Goal: Information Seeking & Learning: Learn about a topic

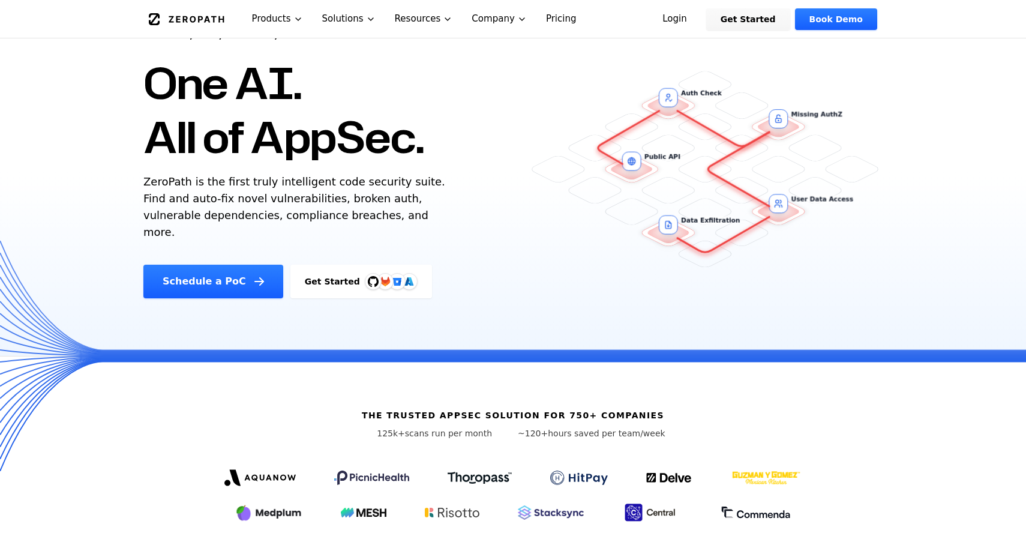
scroll to position [78, 0]
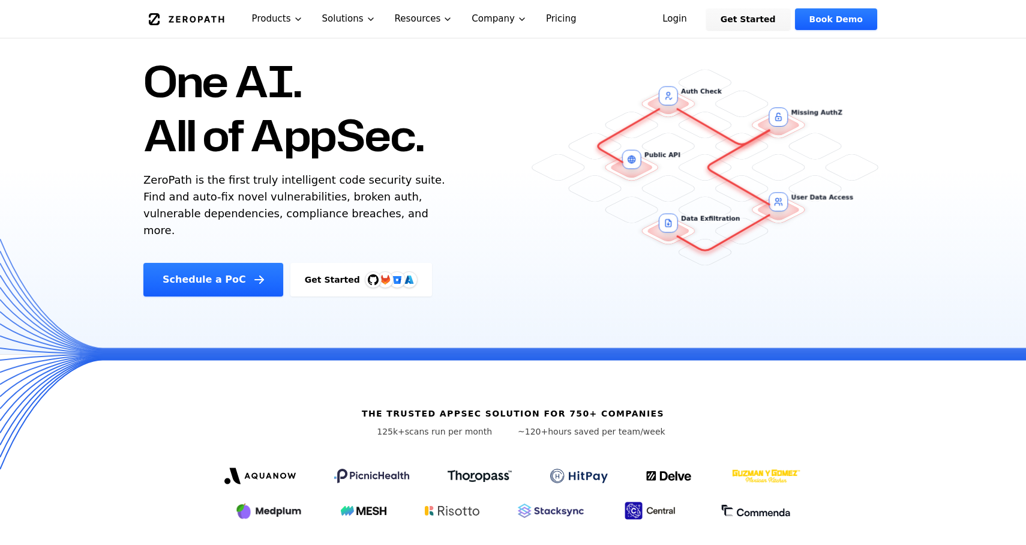
click at [328, 206] on p "ZeroPath is the first truly intelligent code security suite. Find and auto-fix …" at bounding box center [296, 205] width 307 height 67
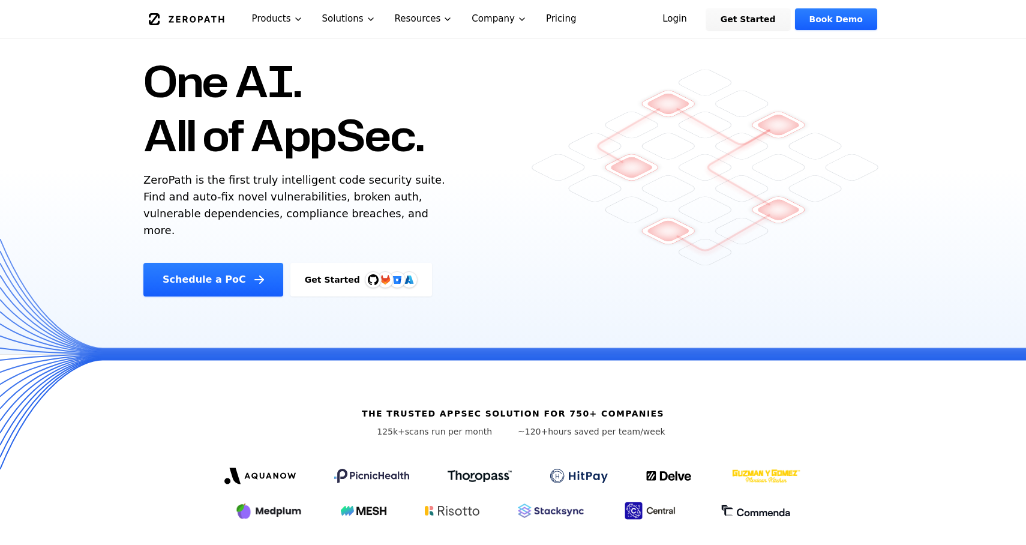
click at [311, 203] on p "ZeroPath is the first truly intelligent code security suite. Find and auto-fix …" at bounding box center [296, 205] width 307 height 67
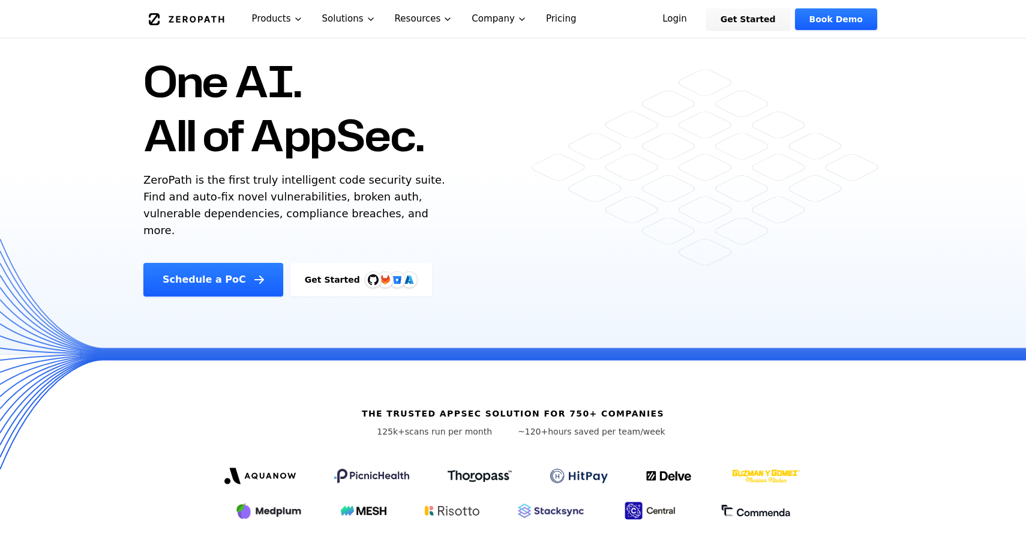
click at [311, 203] on p "ZeroPath is the first truly intelligent code security suite. Find and auto-fix …" at bounding box center [296, 205] width 307 height 67
click at [328, 206] on p "ZeroPath is the first truly intelligent code security suite. Find and auto-fix …" at bounding box center [296, 205] width 307 height 67
click at [340, 224] on div "AI SAST, SCA, Secrets, and more. One AI. All of AppSec. ZeroPath is the first t…" at bounding box center [347, 140] width 436 height 312
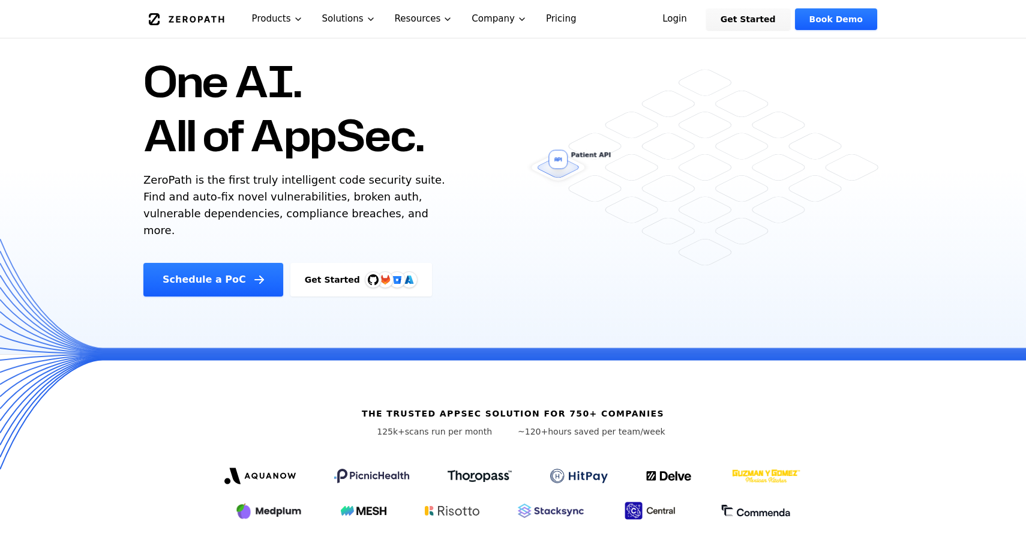
click at [340, 224] on div "AI SAST, SCA, Secrets, and more. One AI. All of AppSec. ZeroPath is the first t…" at bounding box center [347, 140] width 436 height 312
click at [367, 221] on p "ZeroPath is the first truly intelligent code security suite. Find and auto-fix …" at bounding box center [296, 205] width 307 height 67
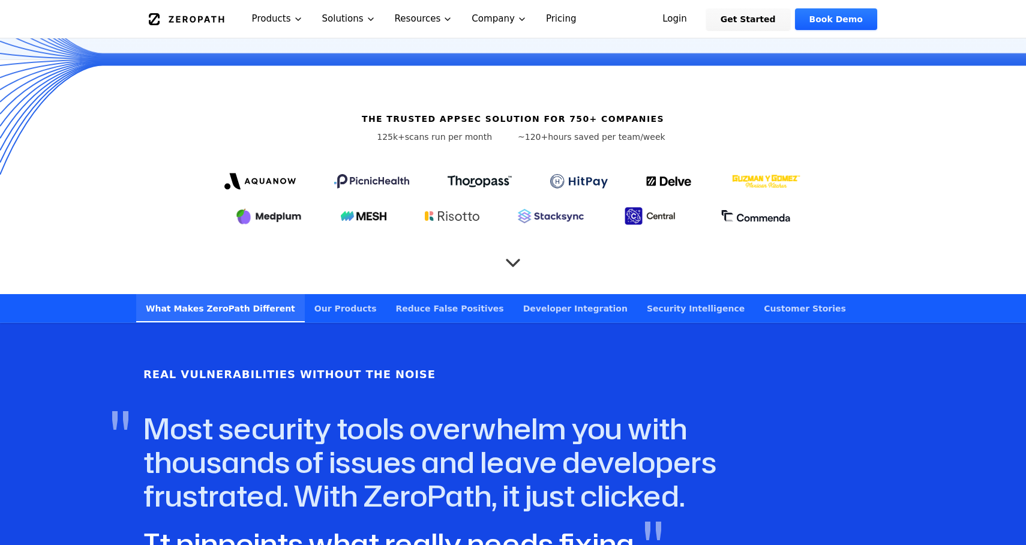
scroll to position [375, 0]
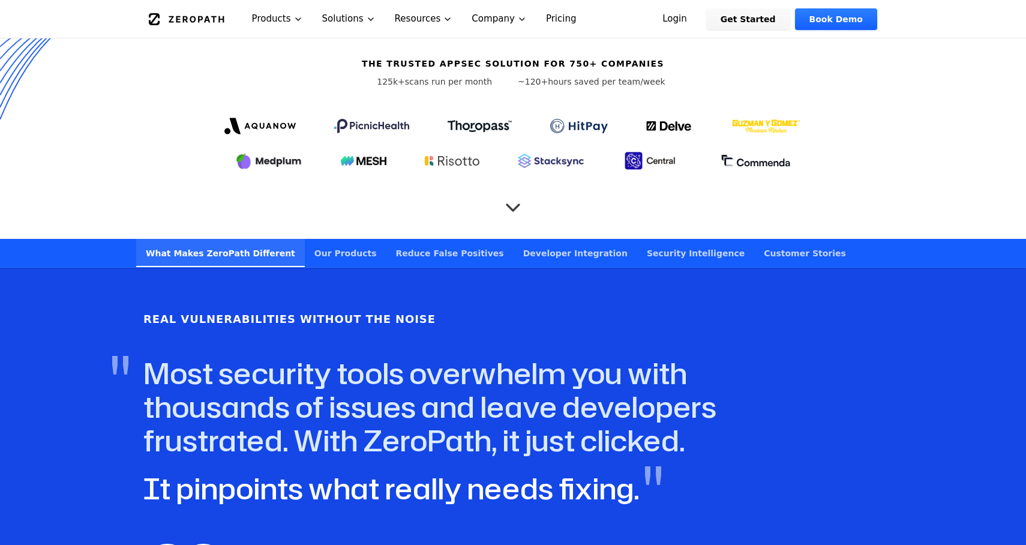
click at [517, 190] on icon "Scroll to next section" at bounding box center [513, 202] width 24 height 24
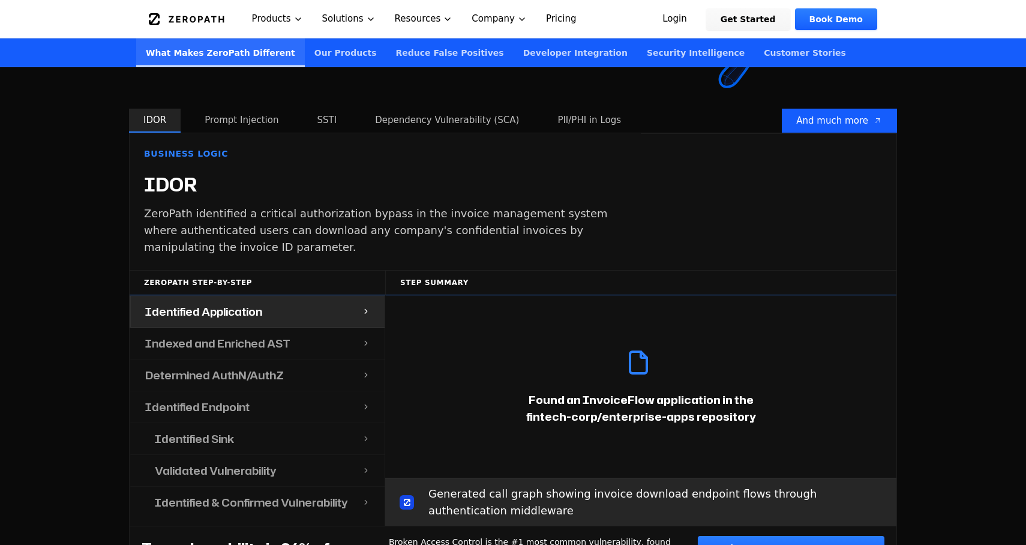
scroll to position [1187, 0]
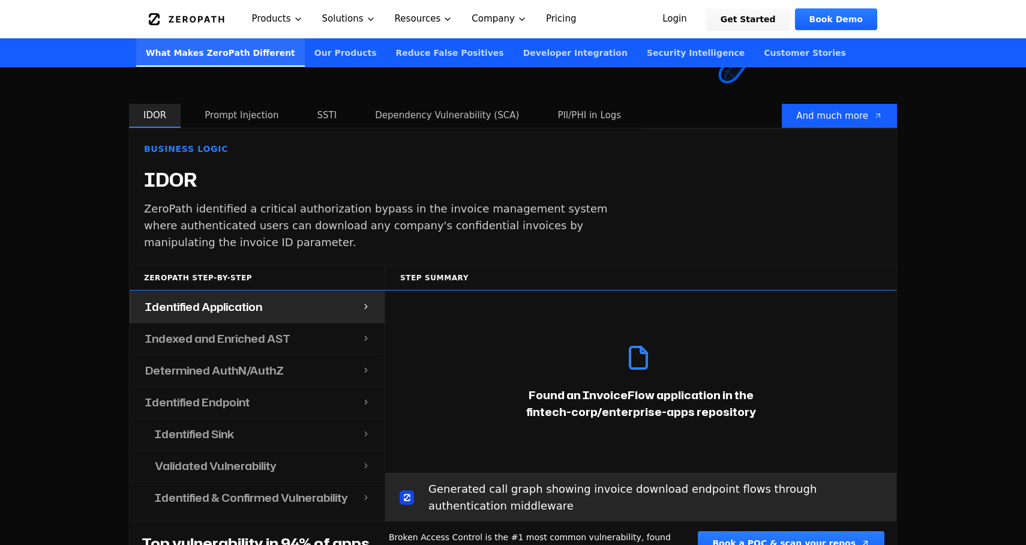
click at [367, 302] on icon at bounding box center [366, 307] width 8 height 10
click at [365, 302] on icon at bounding box center [366, 307] width 8 height 10
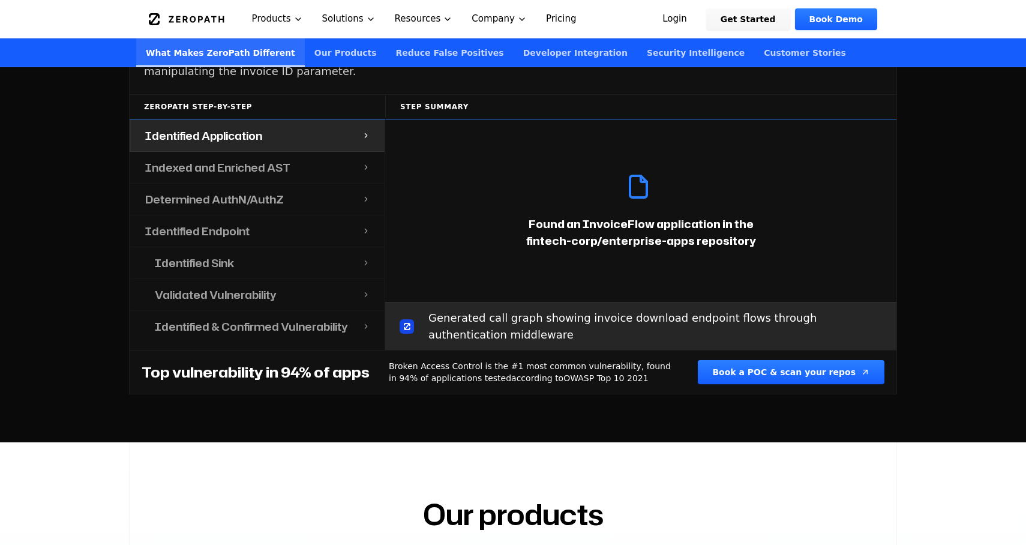
scroll to position [1359, 0]
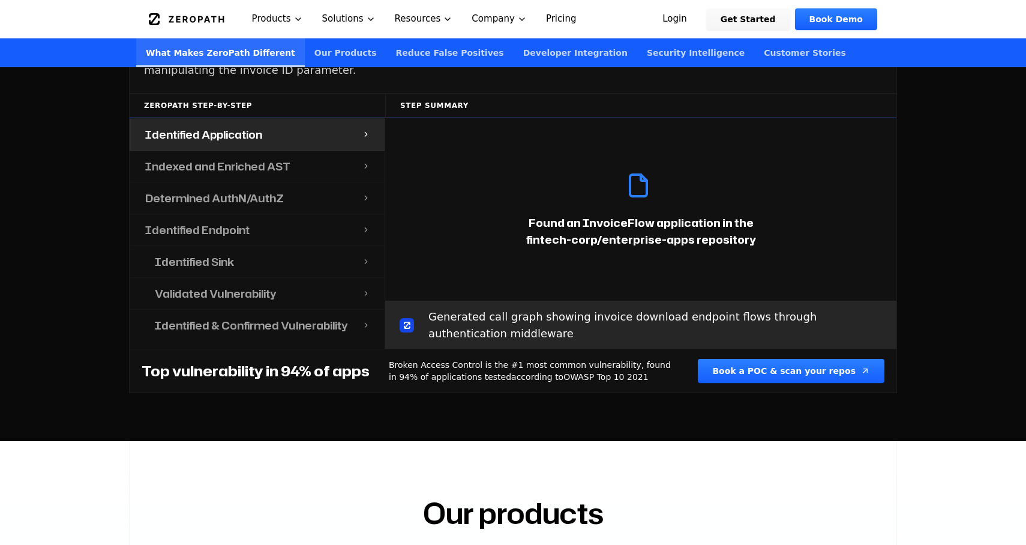
click at [330, 151] on div "Indexed and Enriched AST" at bounding box center [246, 166] width 231 height 31
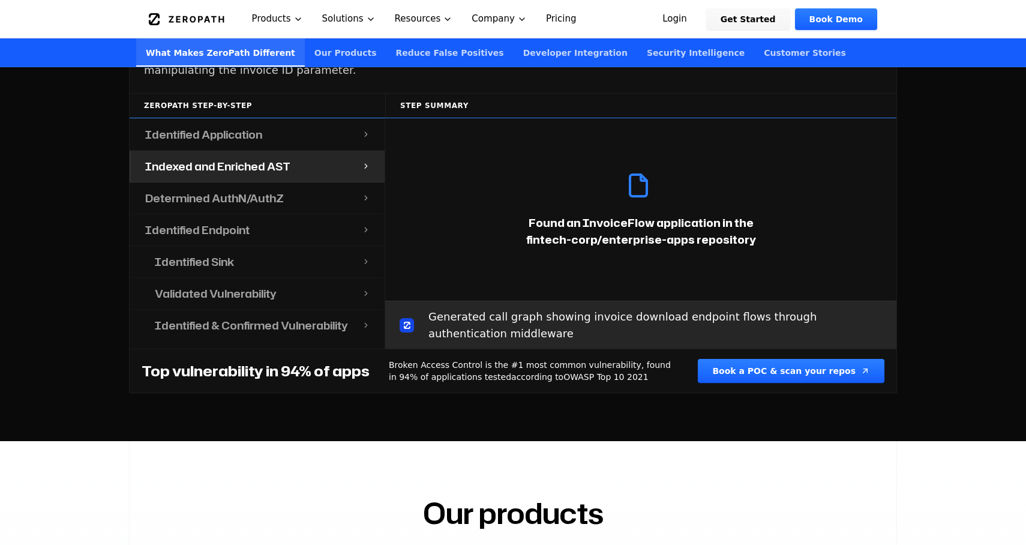
click at [332, 182] on div "Determined AuthN/AuthZ" at bounding box center [246, 197] width 231 height 31
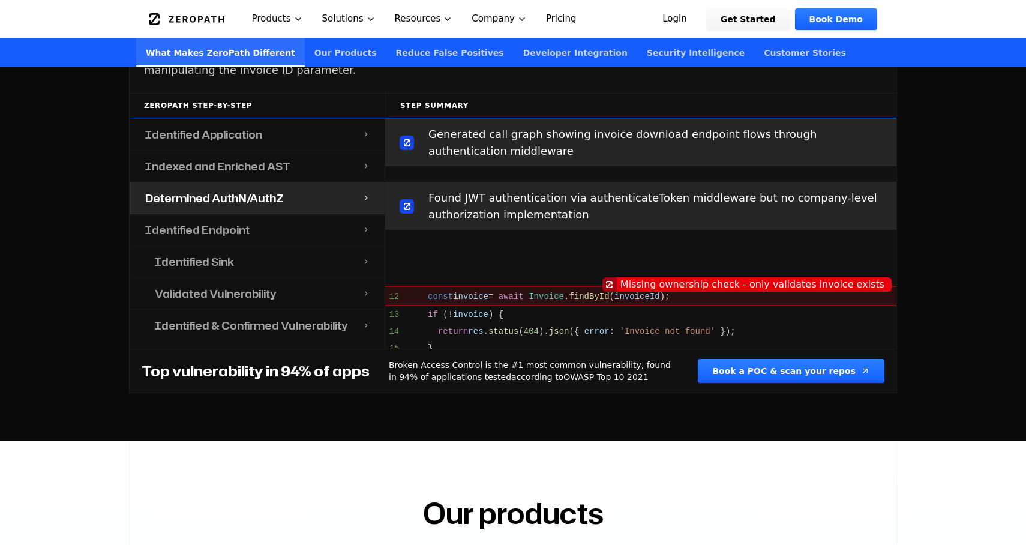
scroll to position [413, 0]
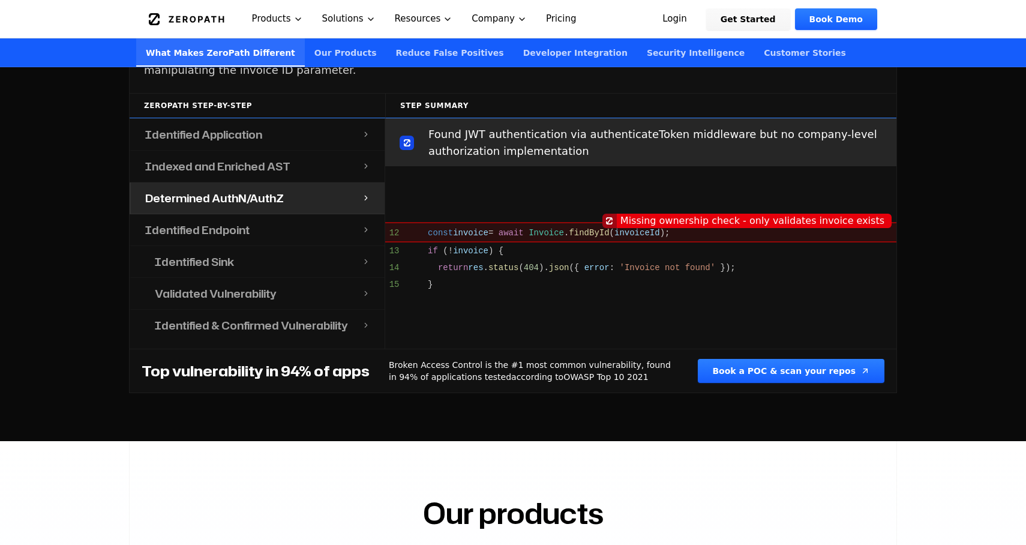
click at [331, 214] on div "Identified Endpoint" at bounding box center [246, 229] width 231 height 31
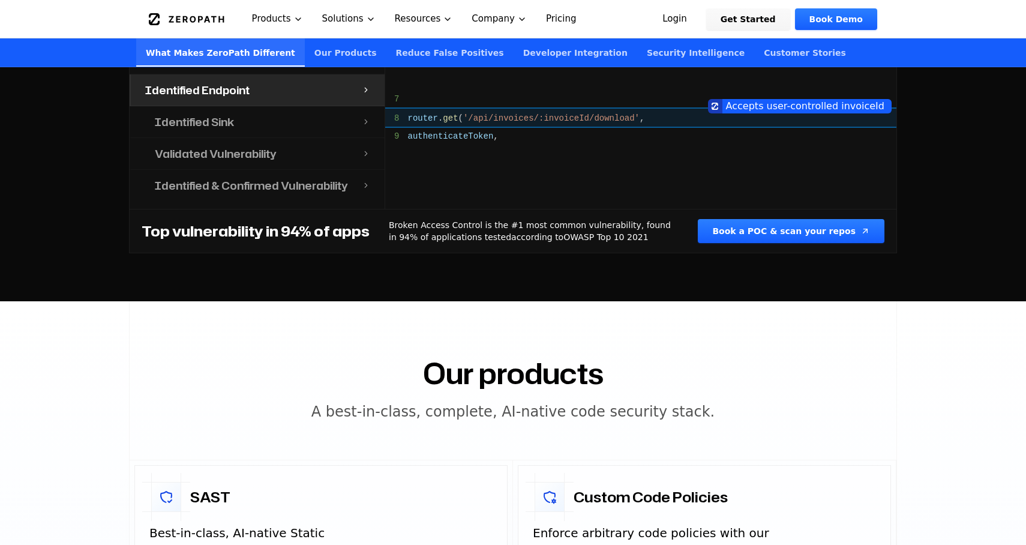
scroll to position [1502, 0]
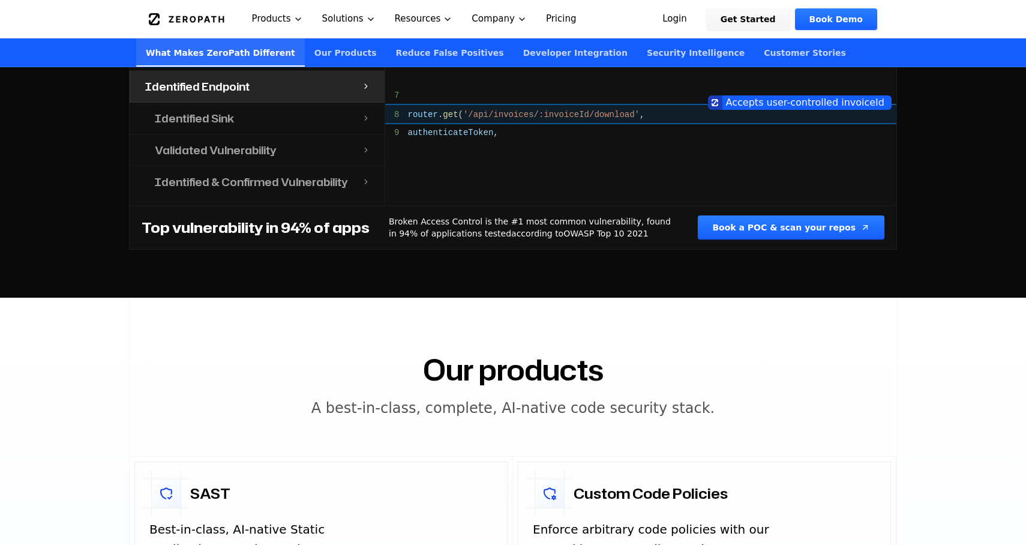
click at [316, 218] on h4 "Top vulnerability in 94% of apps" at bounding box center [256, 227] width 228 height 19
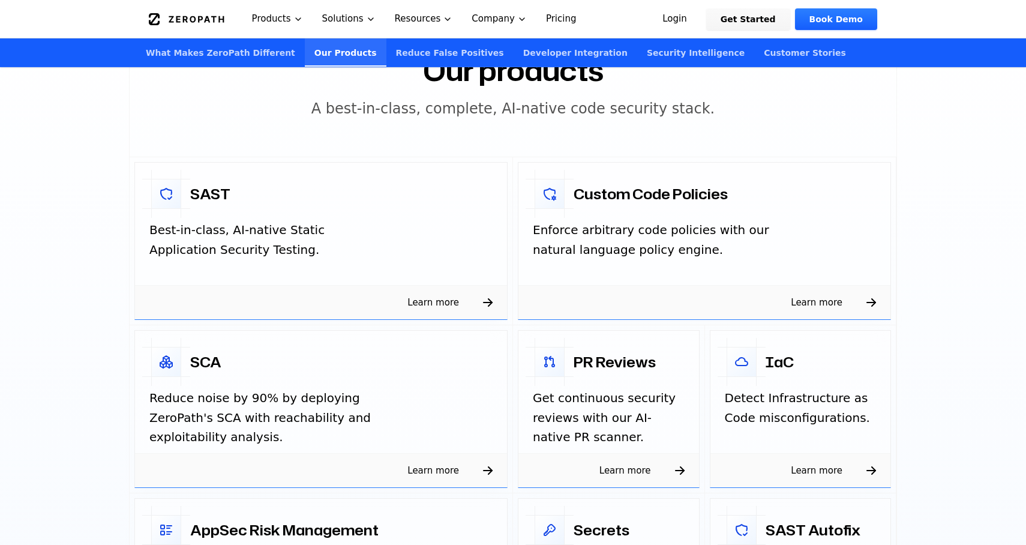
scroll to position [1807, 0]
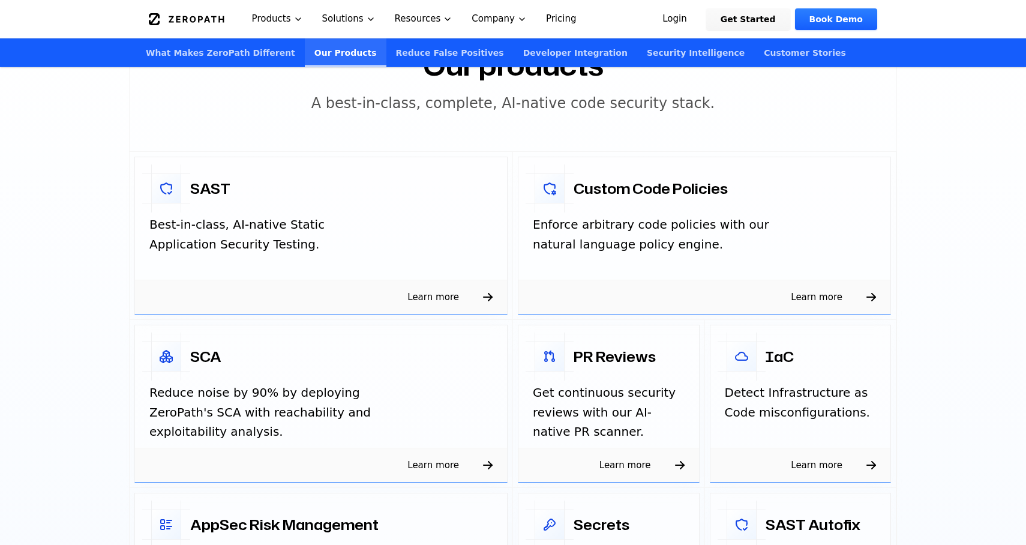
click at [450, 287] on span "Learn more" at bounding box center [433, 296] width 80 height 19
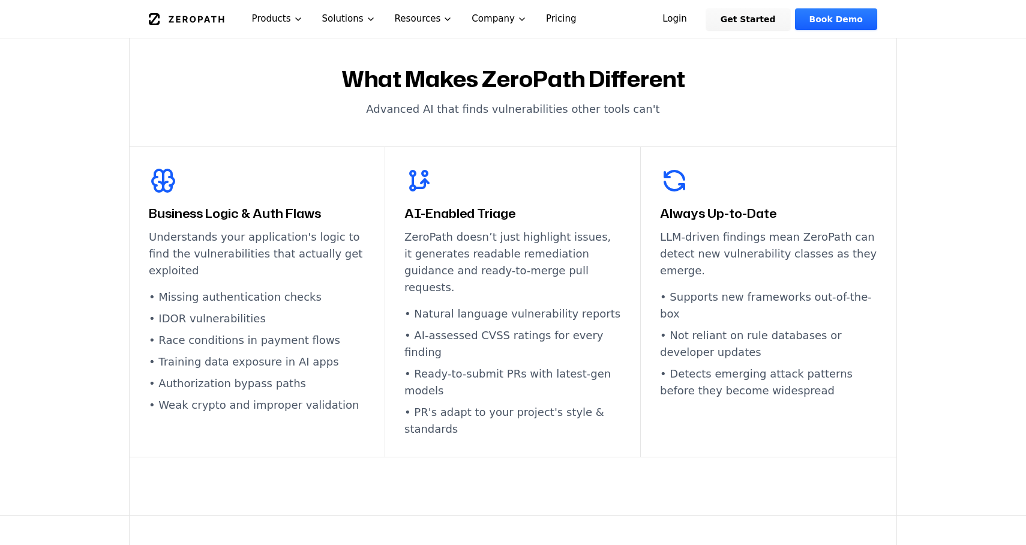
scroll to position [640, 0]
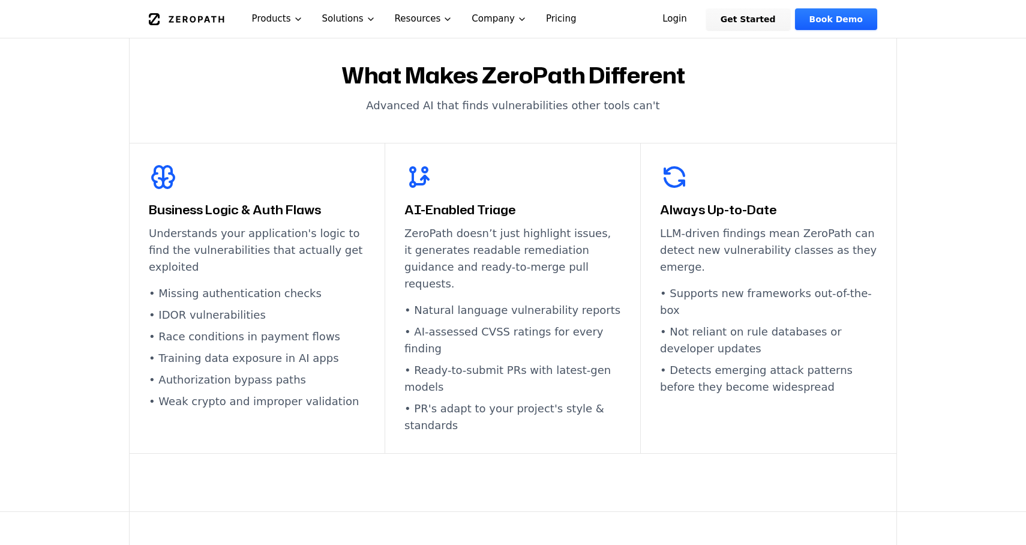
click at [496, 251] on p "ZeroPath doesn’t just highlight issues, it generates readable remediation guida…" at bounding box center [512, 258] width 217 height 67
click at [535, 251] on p "ZeroPath doesn’t just highlight issues, it generates readable remediation guida…" at bounding box center [512, 258] width 217 height 67
click at [551, 278] on div "AI-Enabled Triage ZeroPath doesn’t just highlight issues, it generates readable…" at bounding box center [513, 298] width 256 height 310
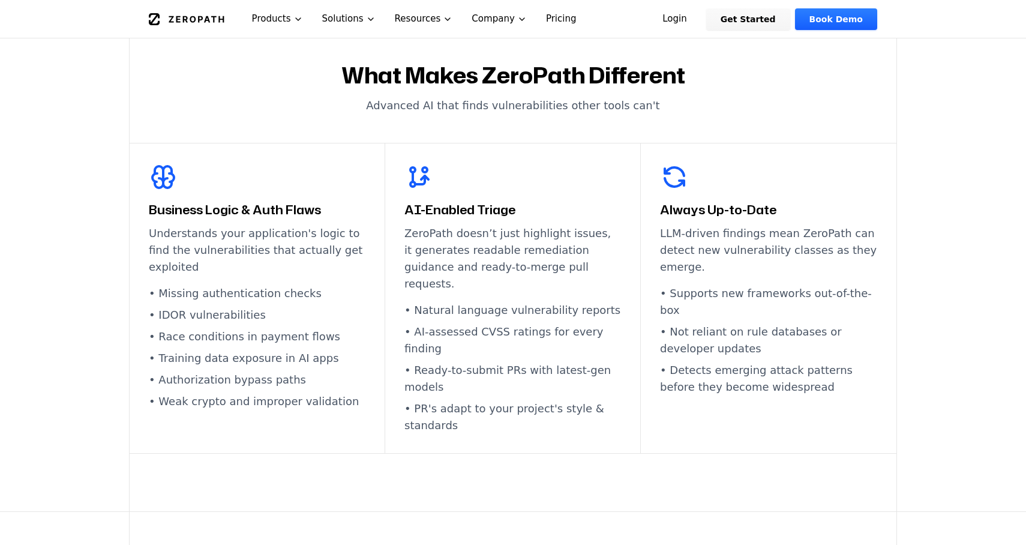
click at [551, 278] on div "AI-Enabled Triage ZeroPath doesn’t just highlight issues, it generates readable…" at bounding box center [513, 298] width 256 height 310
click at [566, 323] on li "• AI-assessed CVSS ratings for every finding" at bounding box center [512, 340] width 217 height 34
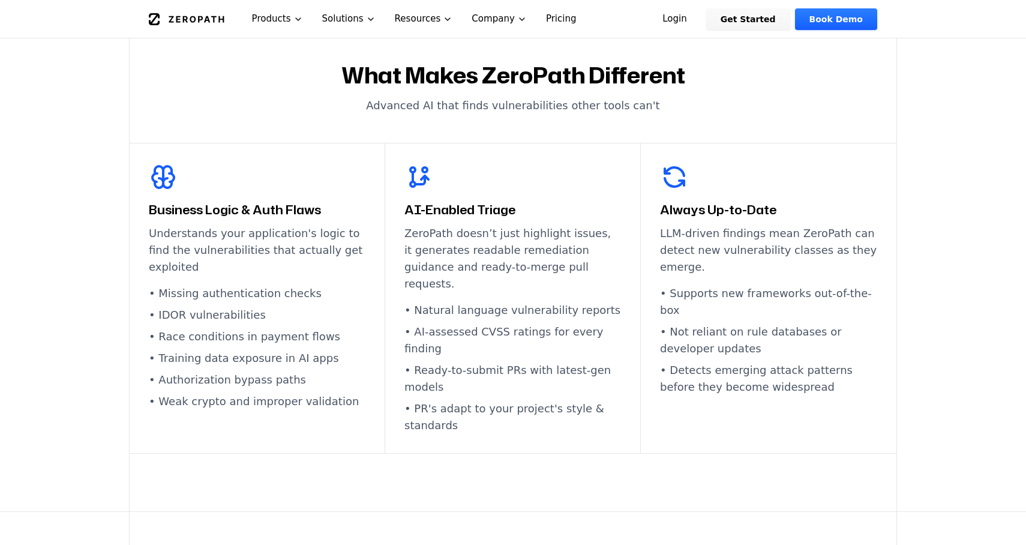
click at [566, 323] on li "• AI-assessed CVSS ratings for every finding" at bounding box center [512, 340] width 217 height 34
click at [595, 362] on li "• Ready-to-submit PRs with latest-gen models" at bounding box center [512, 379] width 217 height 34
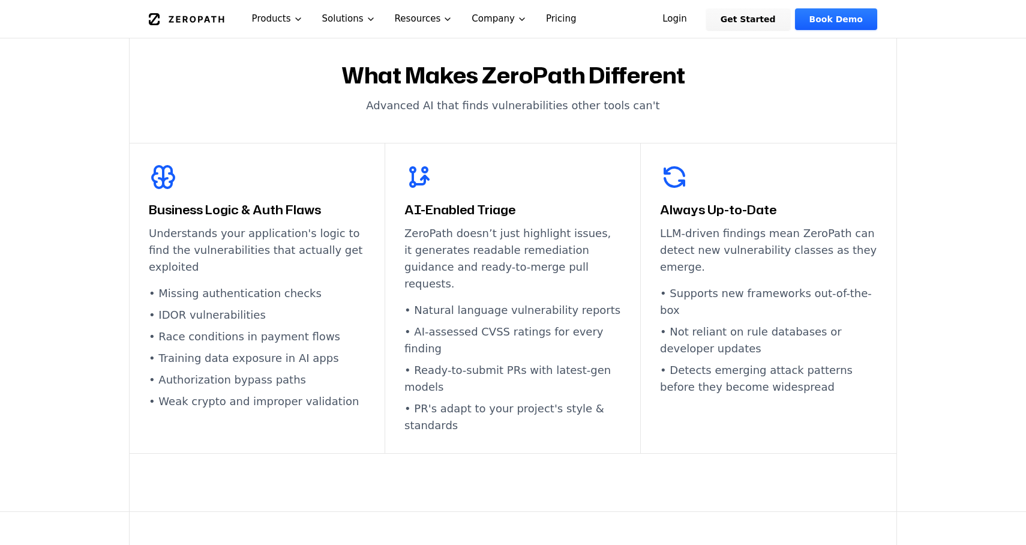
click at [595, 362] on li "• Ready-to-submit PRs with latest-gen models" at bounding box center [512, 379] width 217 height 34
click at [697, 248] on p "LLM-driven findings mean ZeroPath can detect new vulnerability classes as they …" at bounding box center [768, 250] width 217 height 50
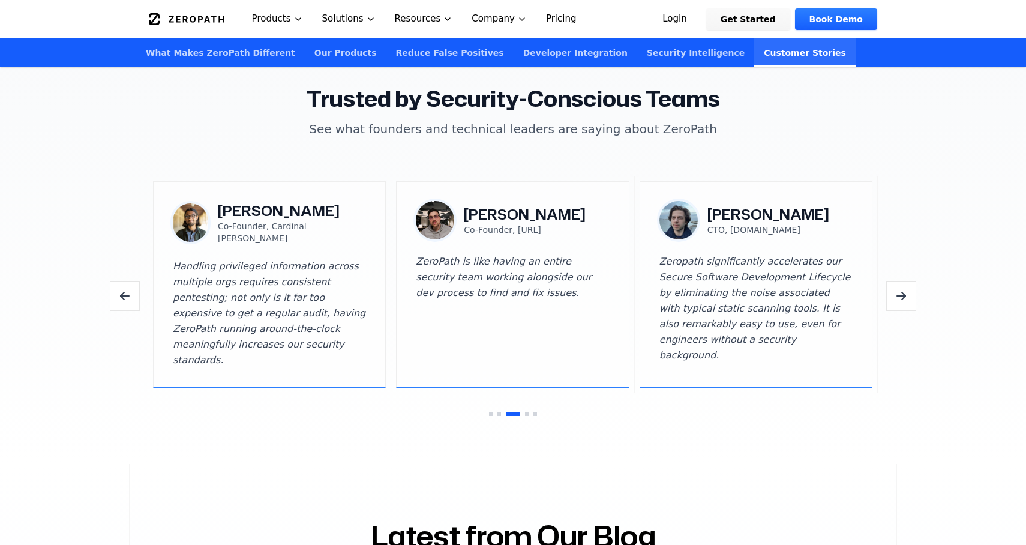
scroll to position [3527, 0]
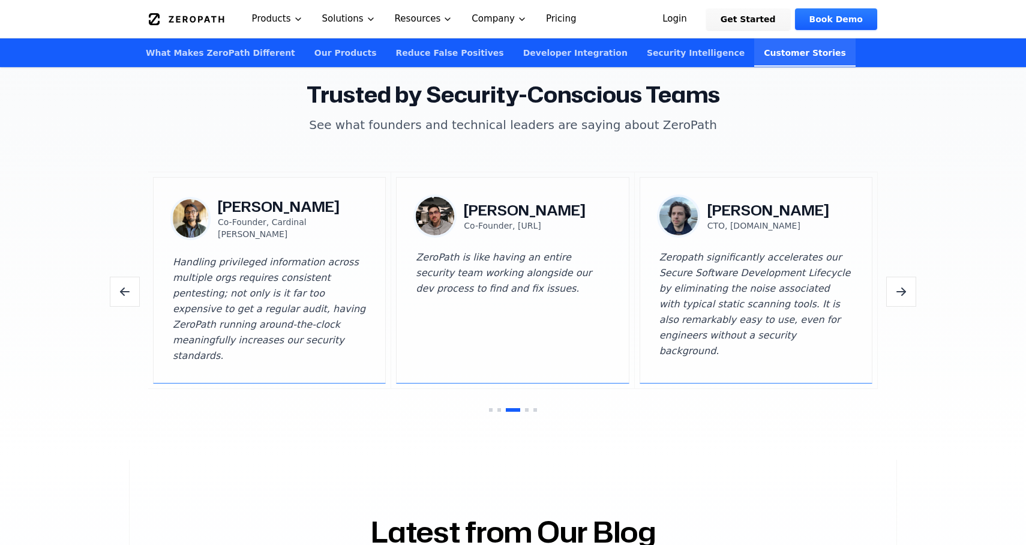
click at [903, 288] on icon "Next testimonials" at bounding box center [904, 290] width 4 height 4
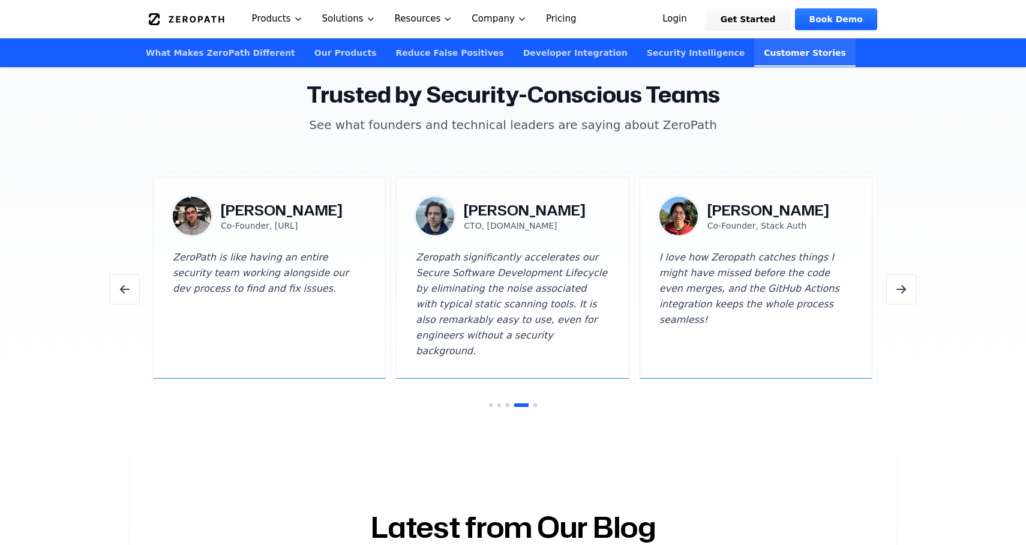
click at [901, 282] on icon "Next testimonials" at bounding box center [901, 289] width 14 height 14
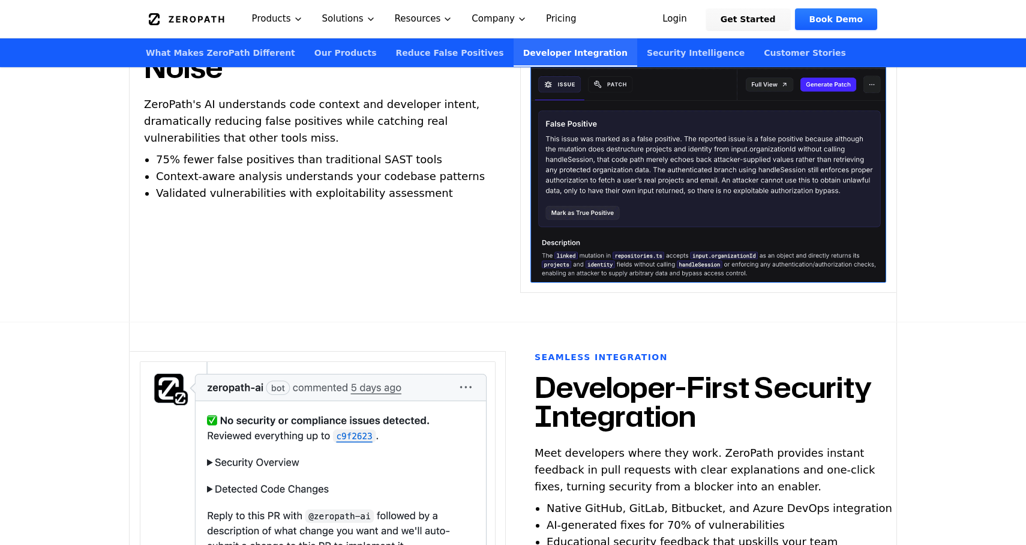
scroll to position [2508, 0]
